Goal: Task Accomplishment & Management: Manage account settings

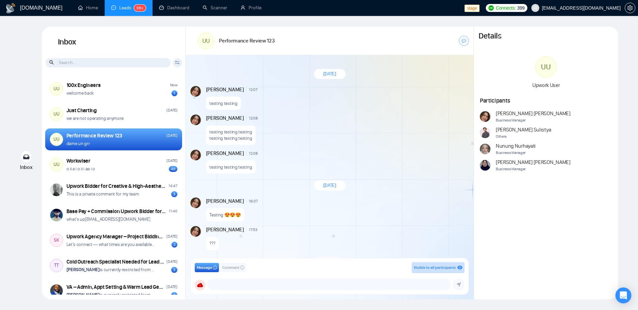
scroll to position [519, 0]
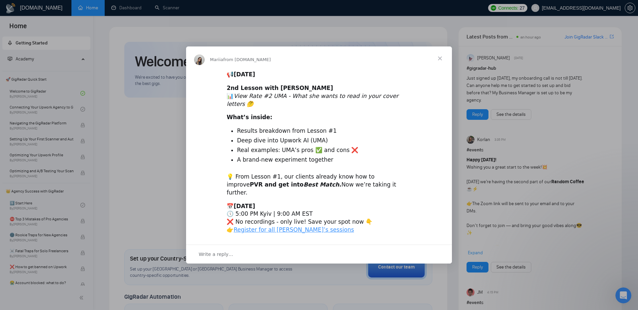
click at [440, 64] on span "Close" at bounding box center [440, 59] width 24 height 24
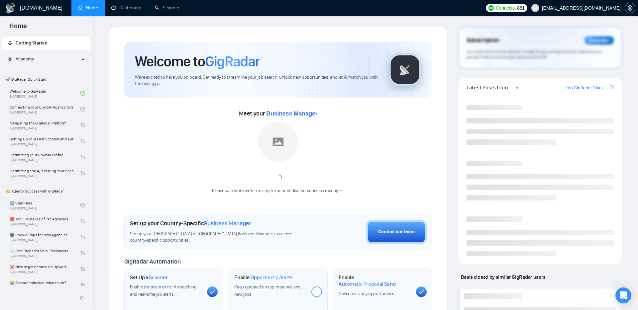
click at [631, 9] on icon "setting" at bounding box center [629, 7] width 5 height 5
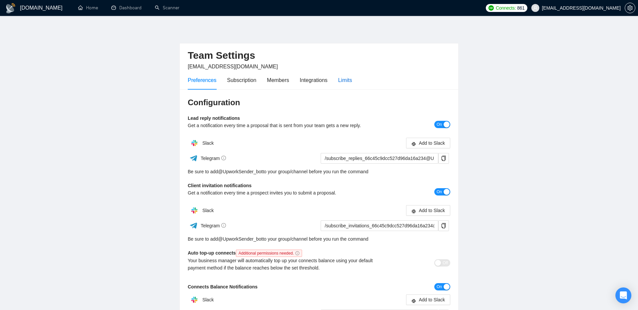
click at [347, 80] on div "Limits" at bounding box center [345, 80] width 14 height 8
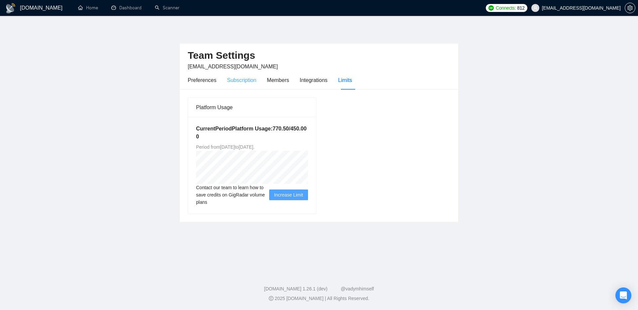
click at [233, 85] on div "Subscription" at bounding box center [241, 80] width 29 height 19
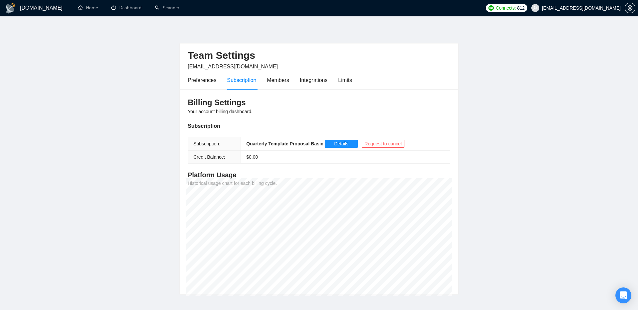
click at [586, 105] on main "Team Settings [EMAIL_ADDRESS][DOMAIN_NAME] Preferences Subscription Members Int…" at bounding box center [319, 161] width 617 height 269
